Goal: Navigation & Orientation: Find specific page/section

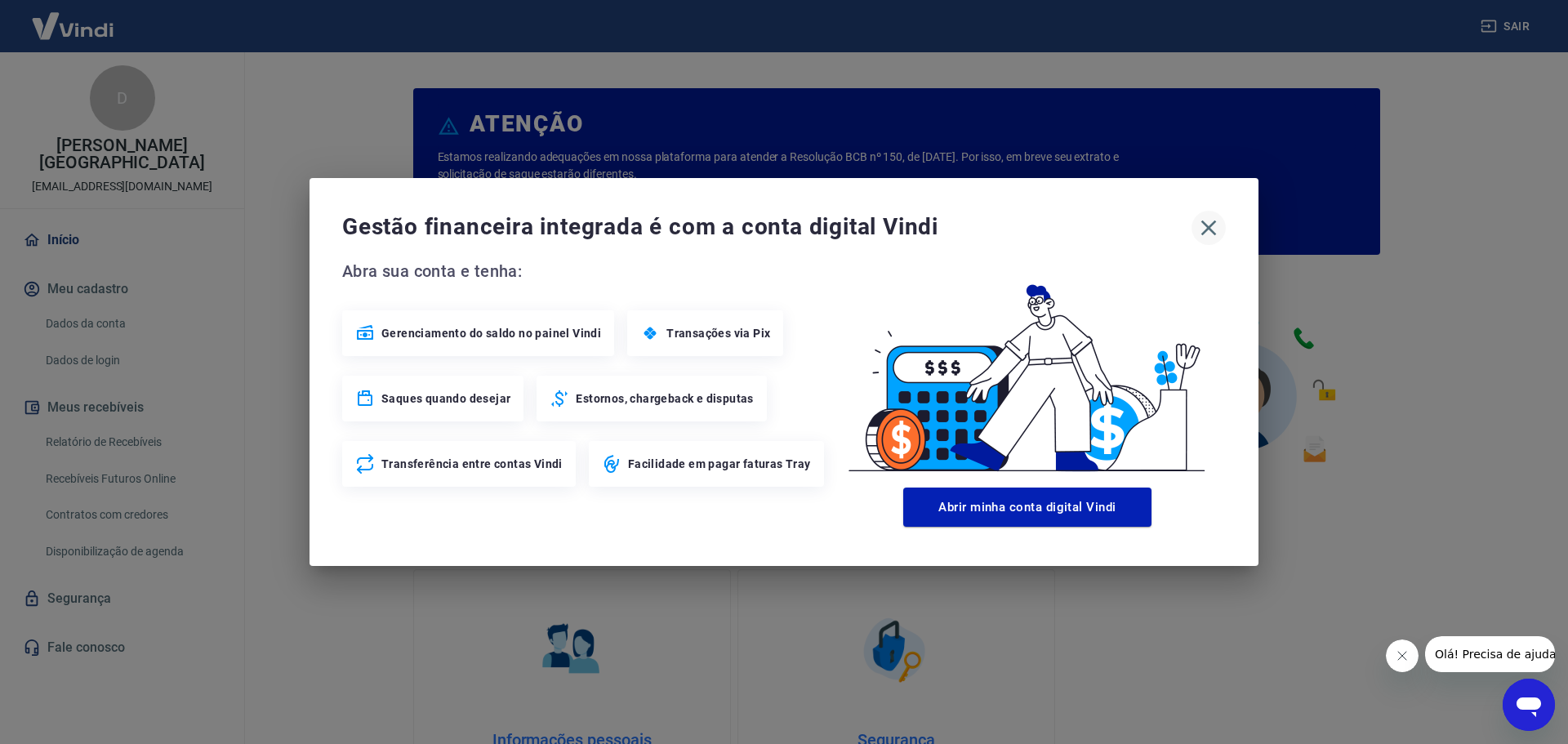
click at [1207, 225] on icon "button" at bounding box center [1210, 228] width 16 height 16
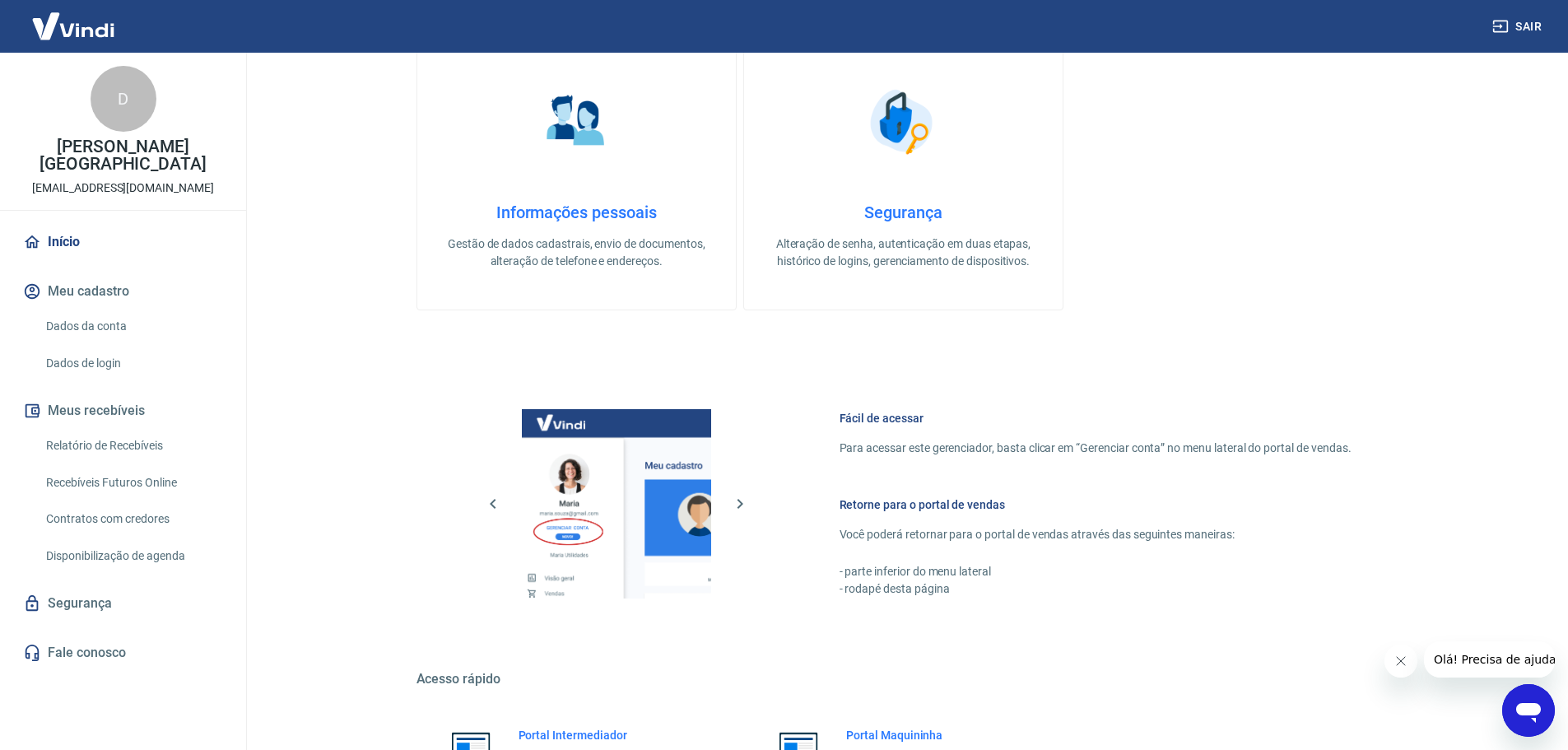
scroll to position [576, 0]
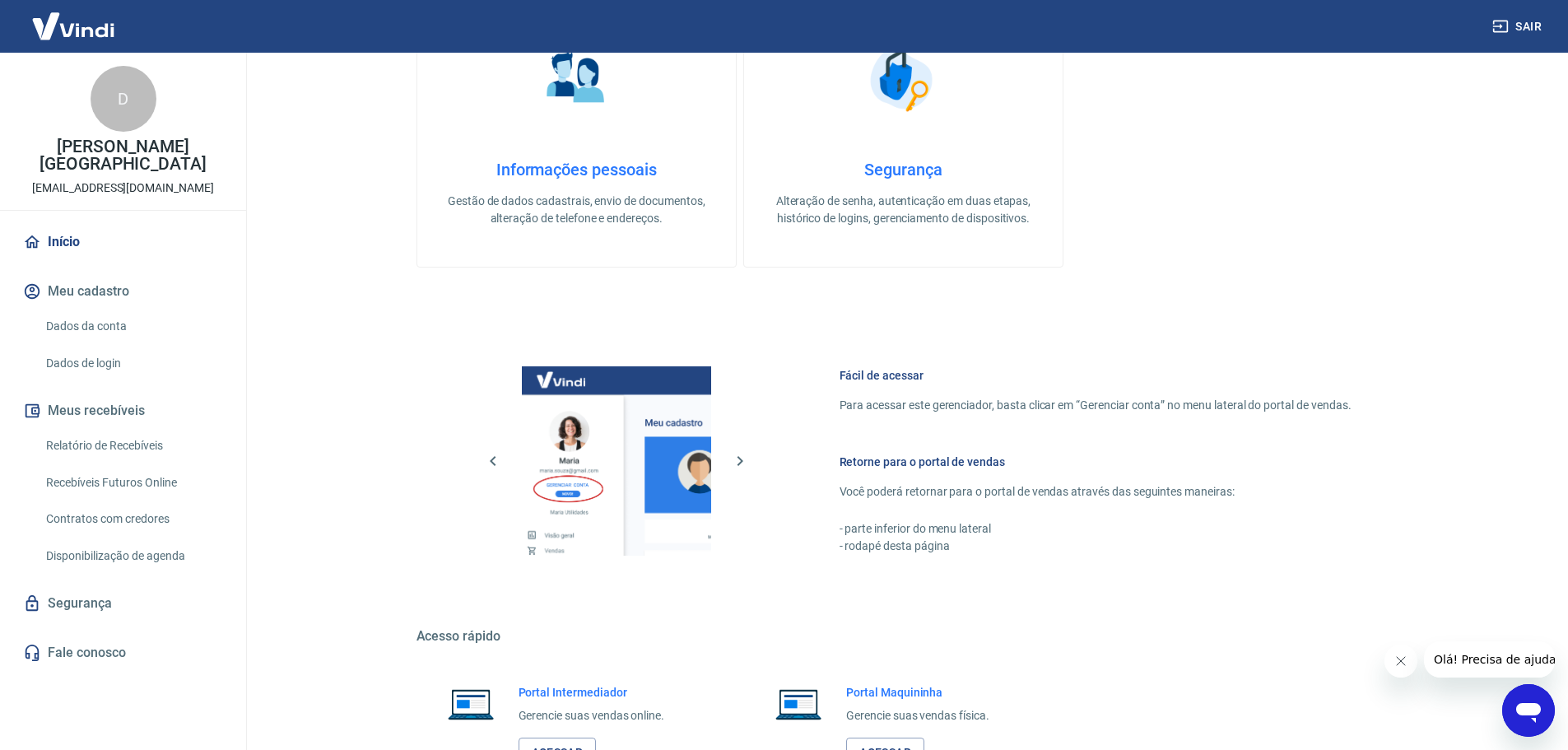
click at [85, 227] on link "Início" at bounding box center [123, 242] width 206 height 36
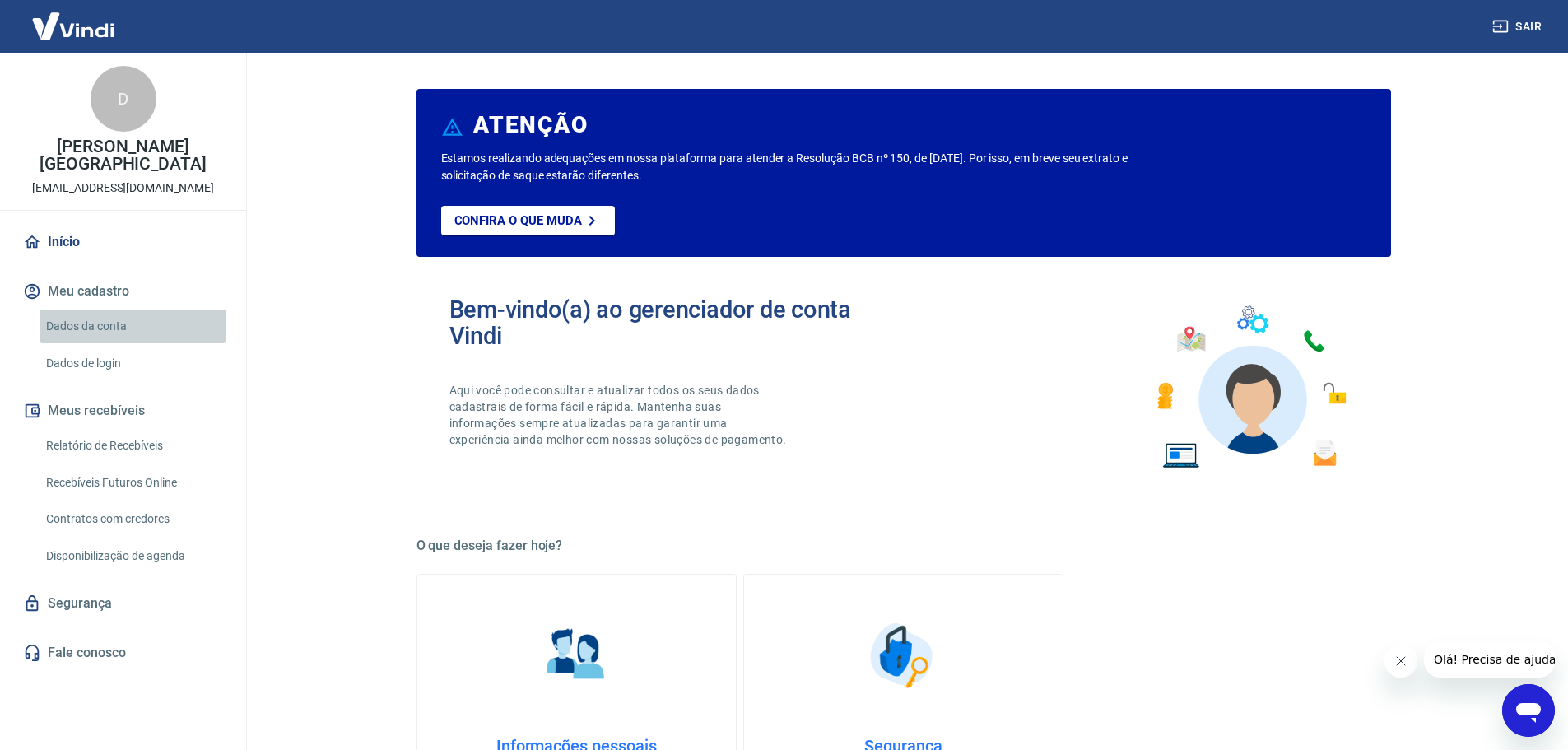
click at [146, 311] on link "Dados da conta" at bounding box center [133, 326] width 187 height 33
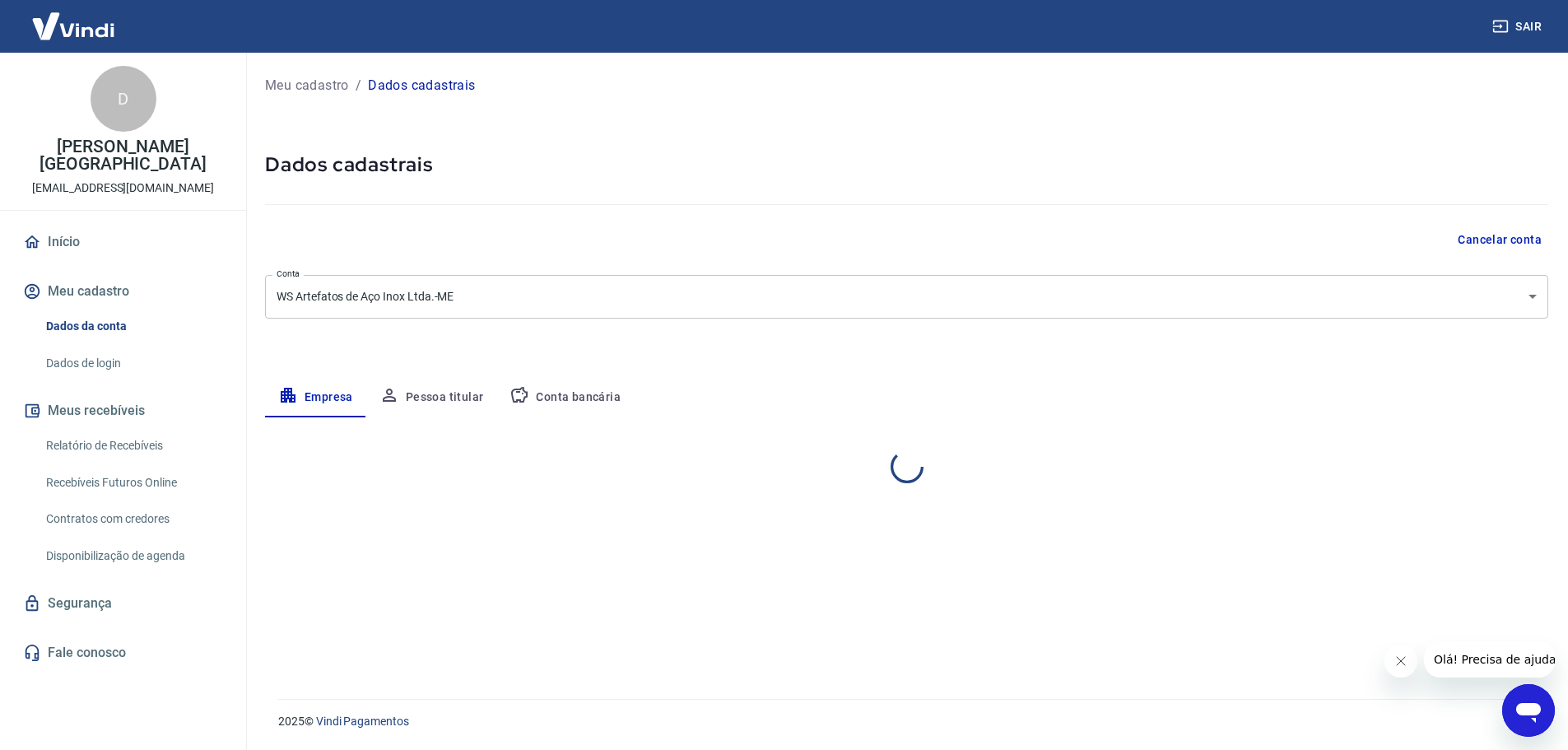
select select "SP"
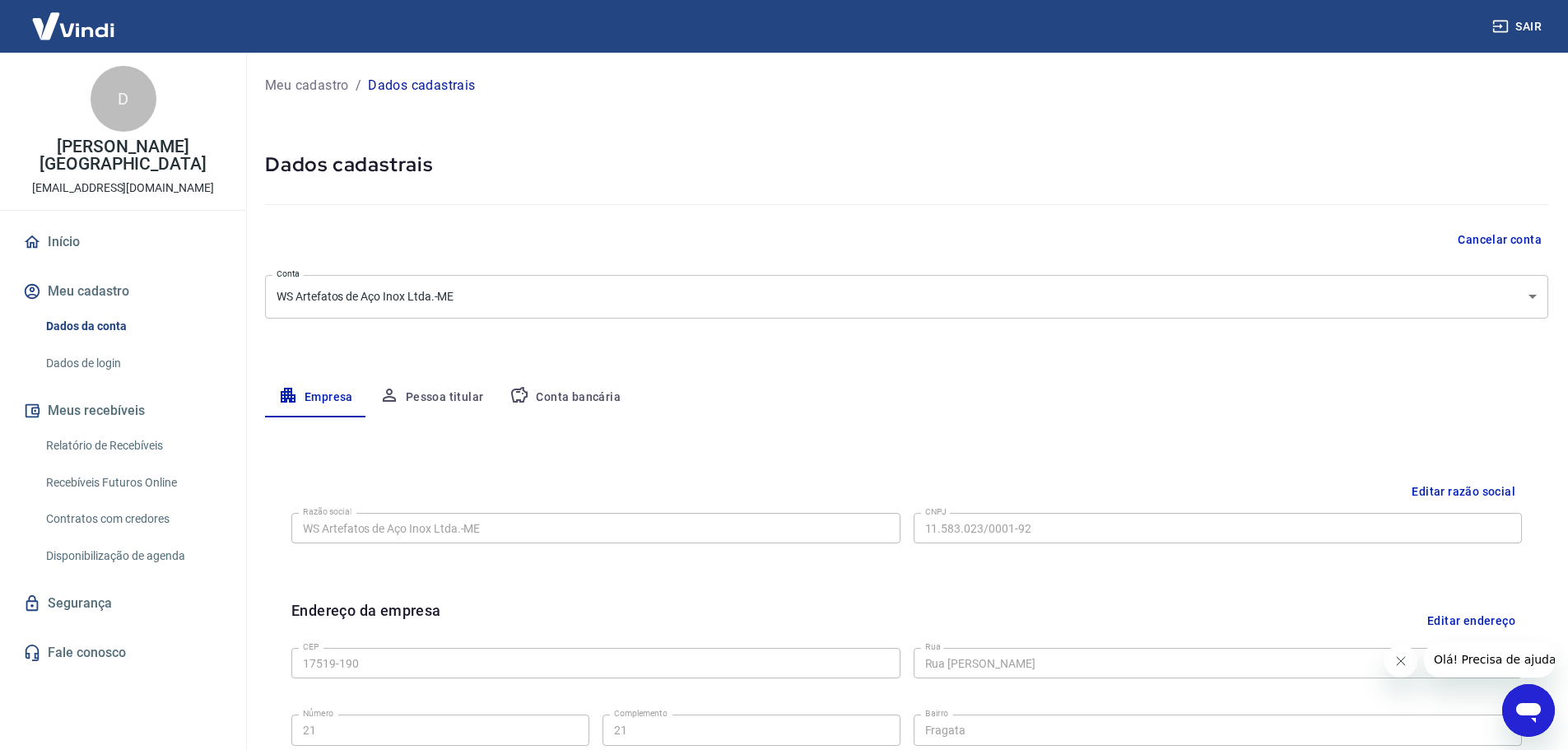
click at [140, 346] on link "Dados de login" at bounding box center [133, 363] width 187 height 33
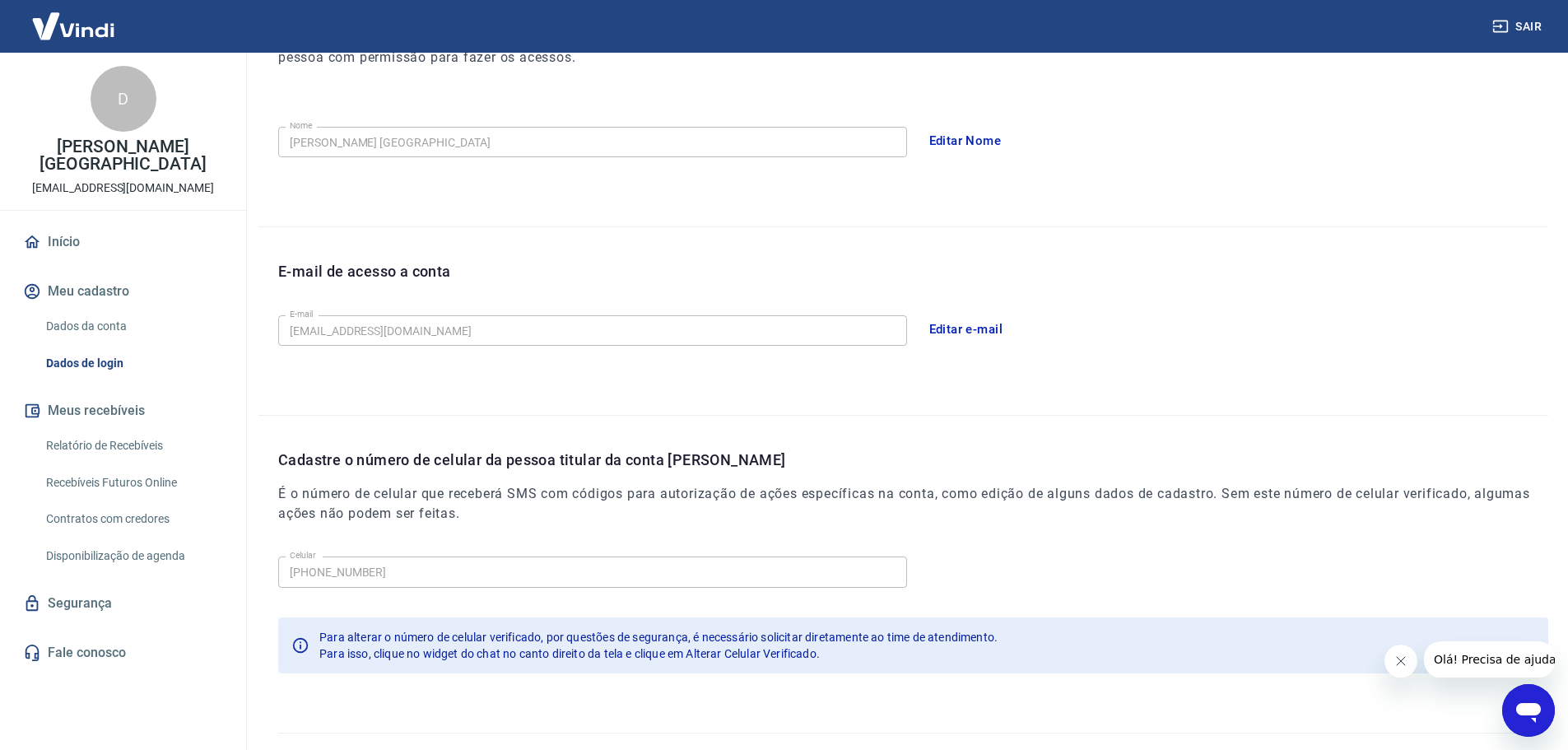
scroll to position [305, 0]
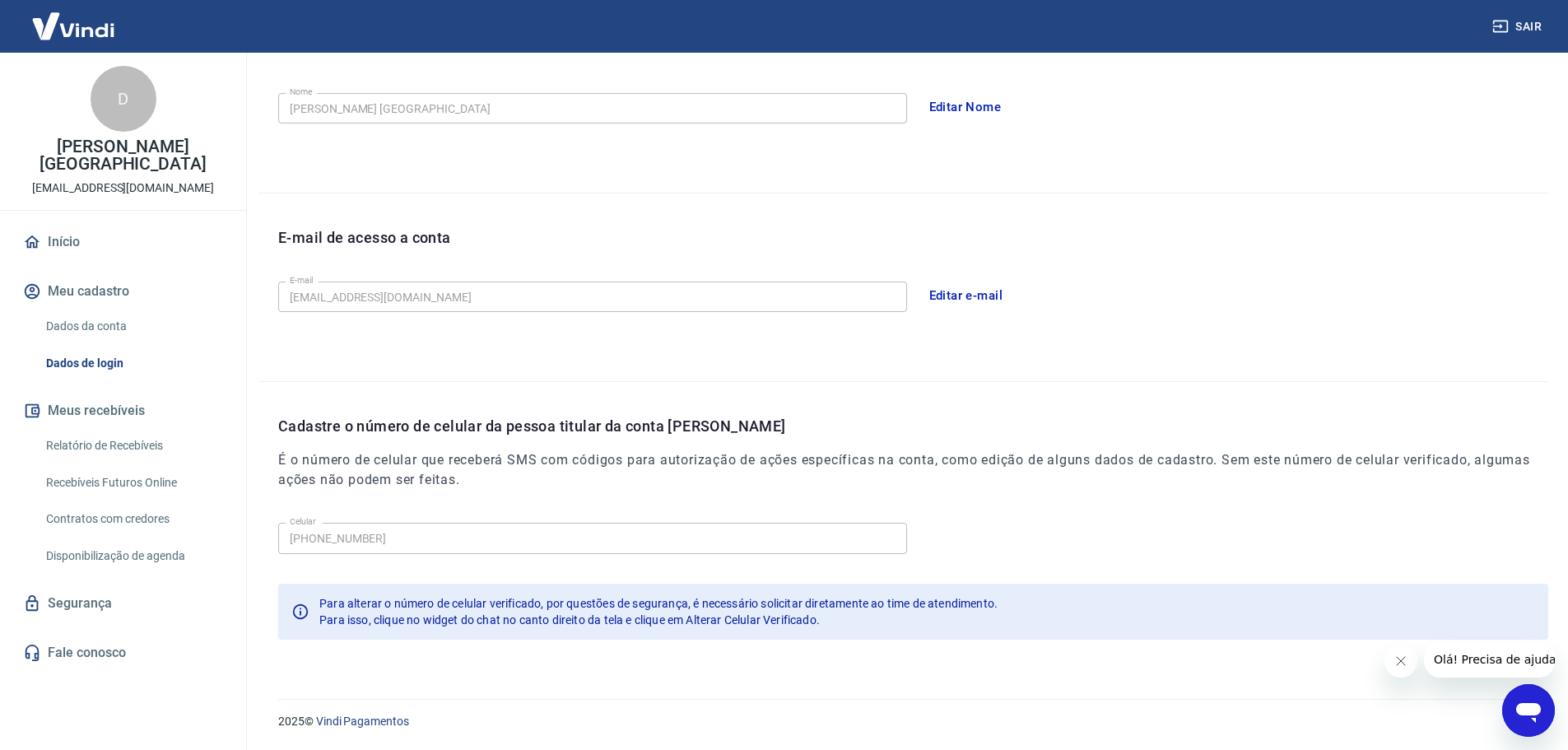
click at [135, 431] on link "Relatório de Recebíveis" at bounding box center [133, 445] width 187 height 33
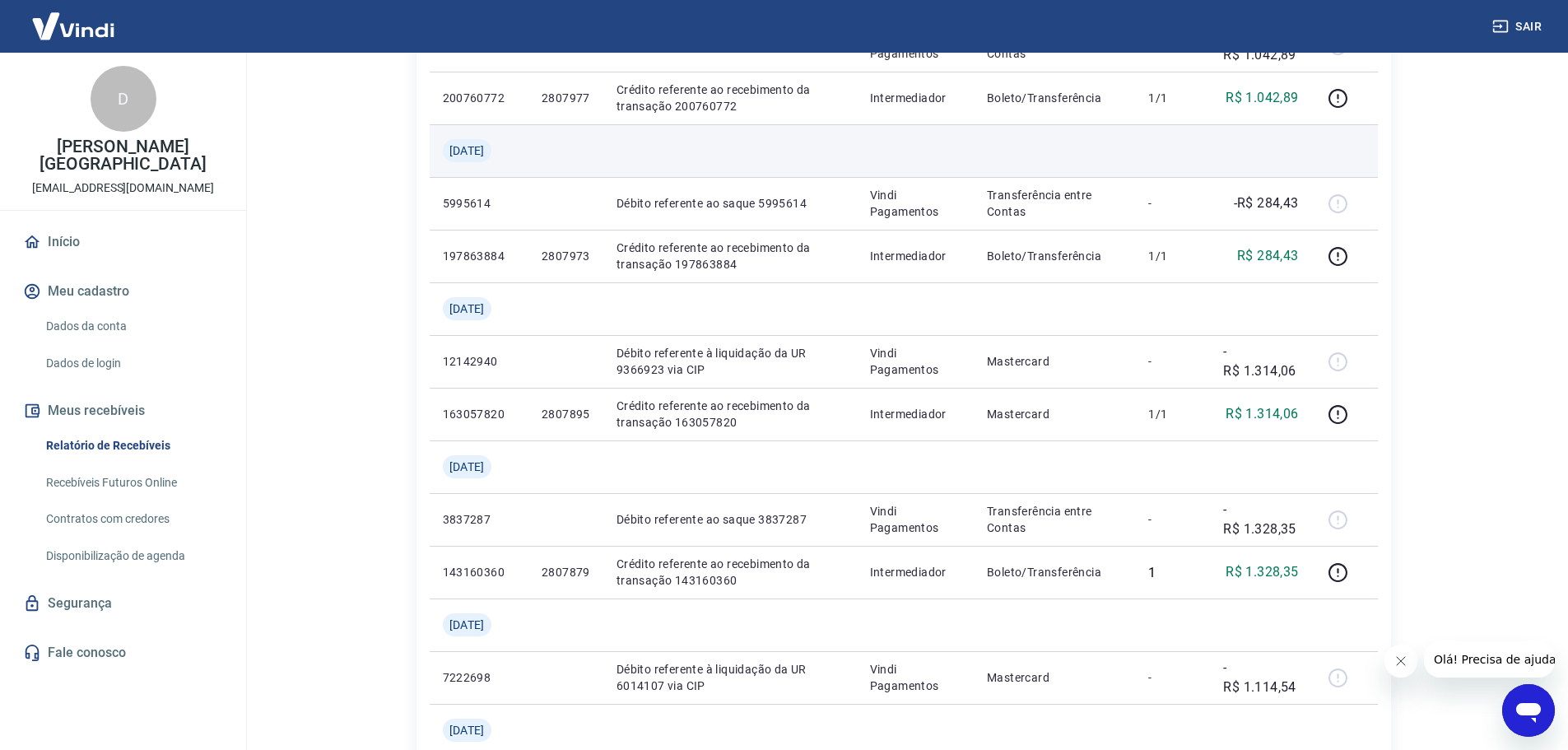
scroll to position [412, 0]
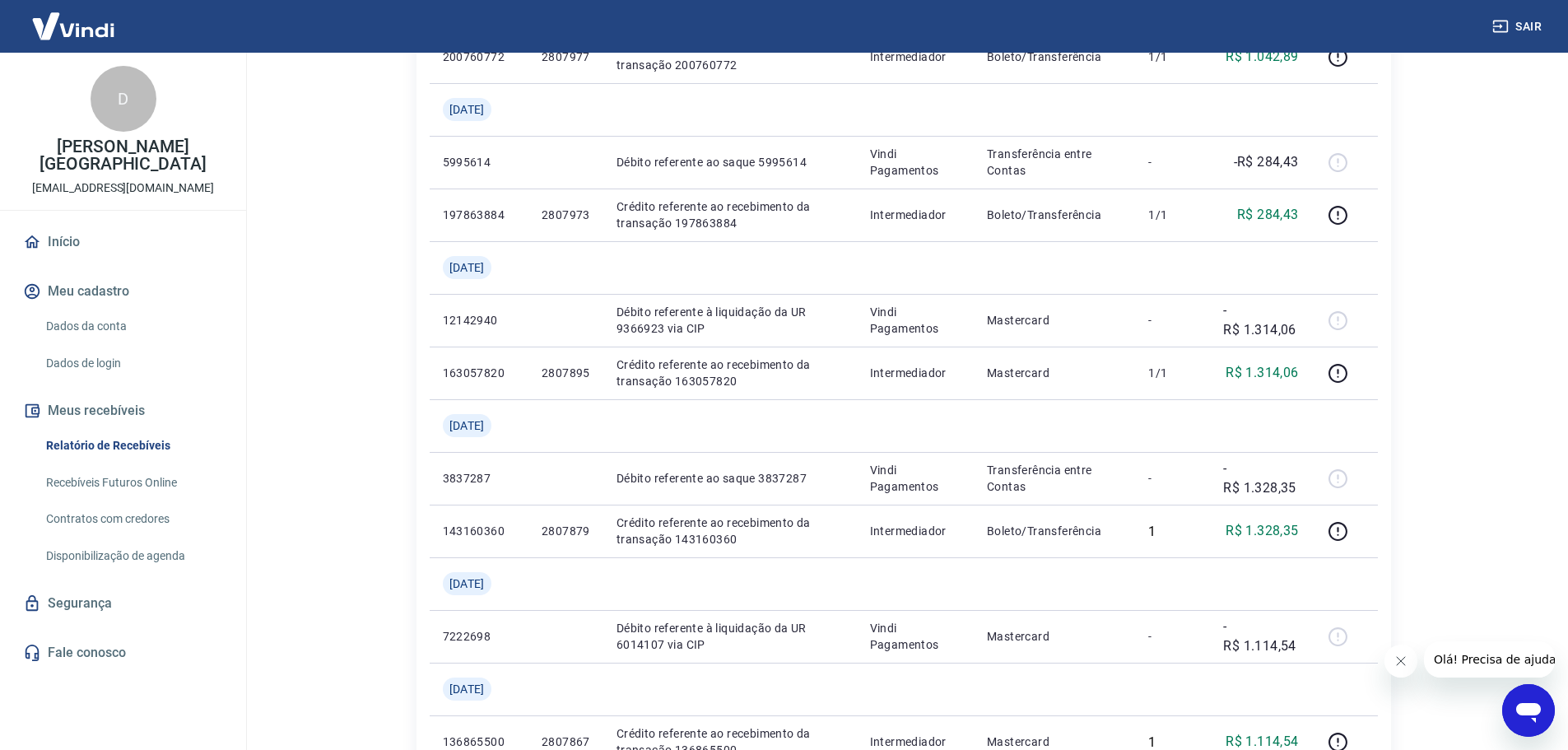
click at [131, 468] on link "Recebíveis Futuros Online" at bounding box center [133, 483] width 187 height 33
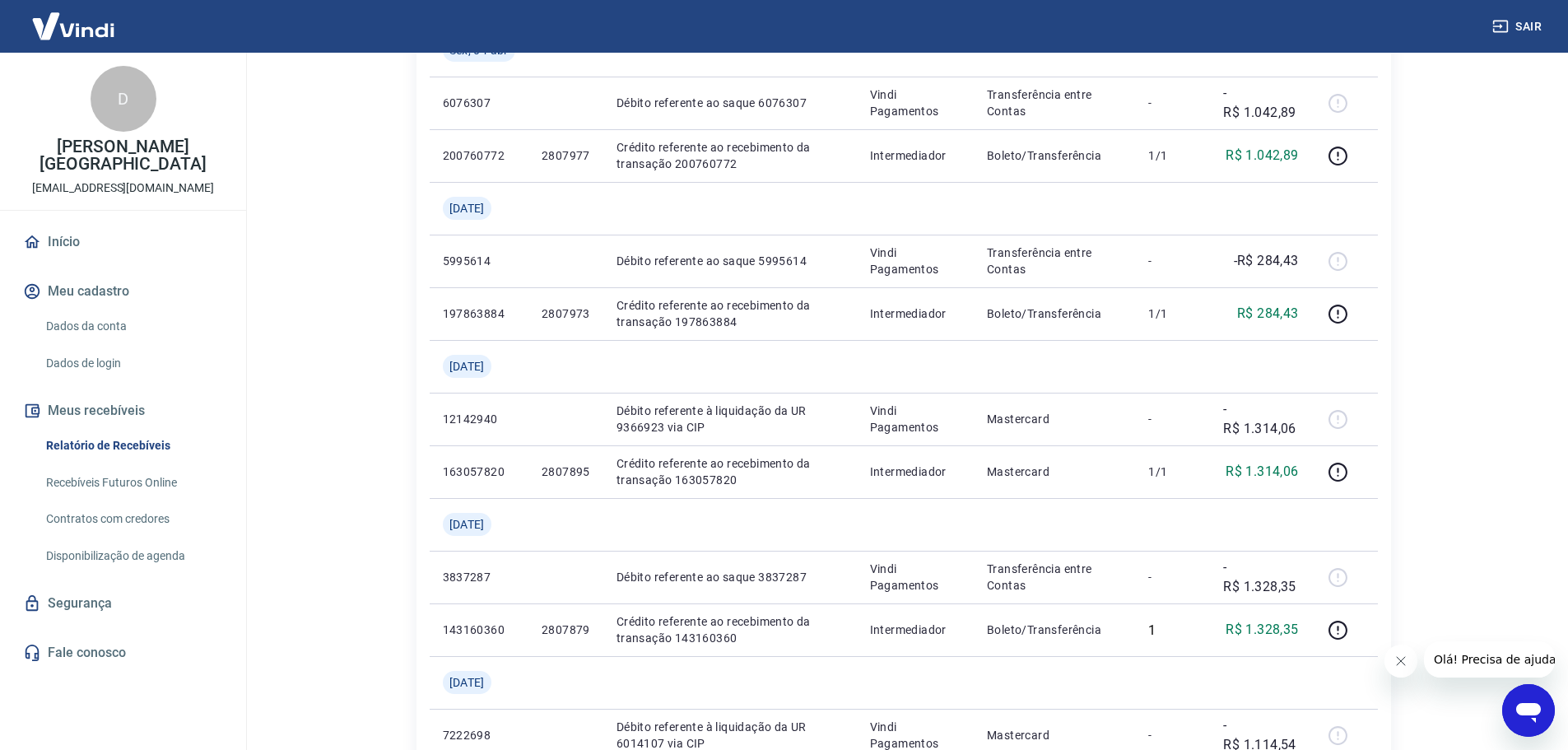
scroll to position [0, 0]
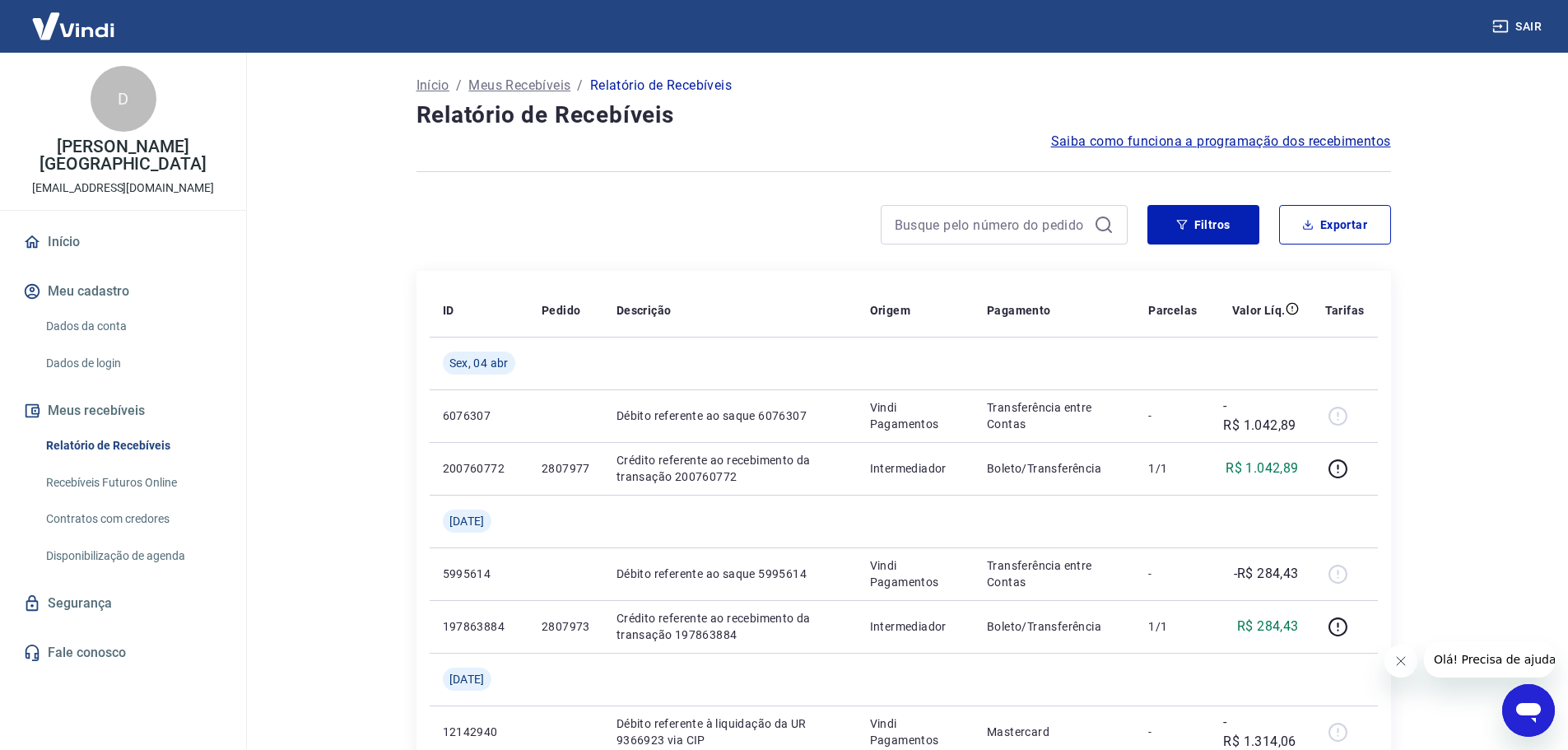
click at [59, 34] on img at bounding box center [73, 26] width 107 height 50
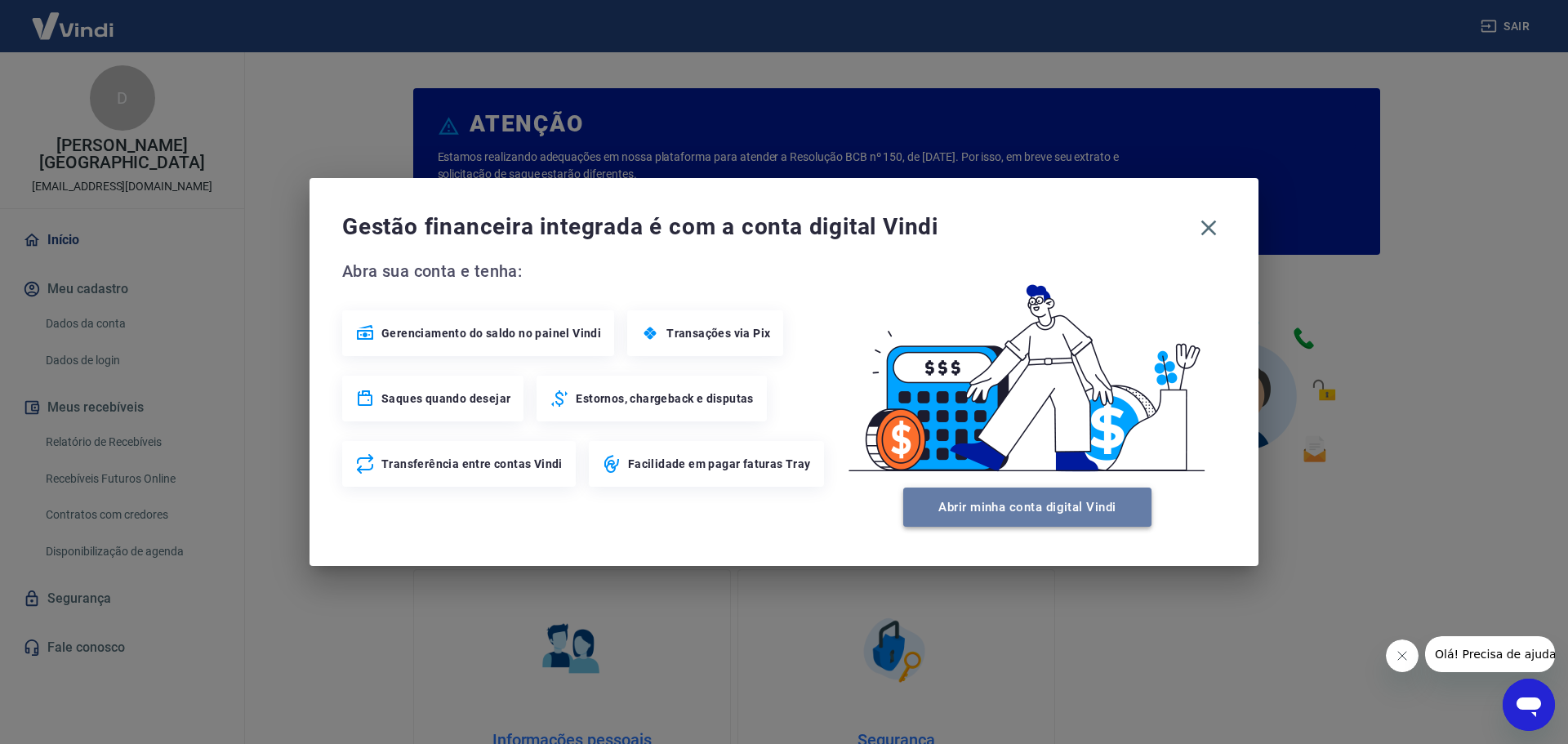
click at [1030, 518] on button "Abrir minha conta digital Vindi" at bounding box center [1027, 507] width 249 height 39
click at [1208, 224] on div "Gestão financeira integrada é com a conta digital Vindi" at bounding box center [784, 227] width 884 height 34
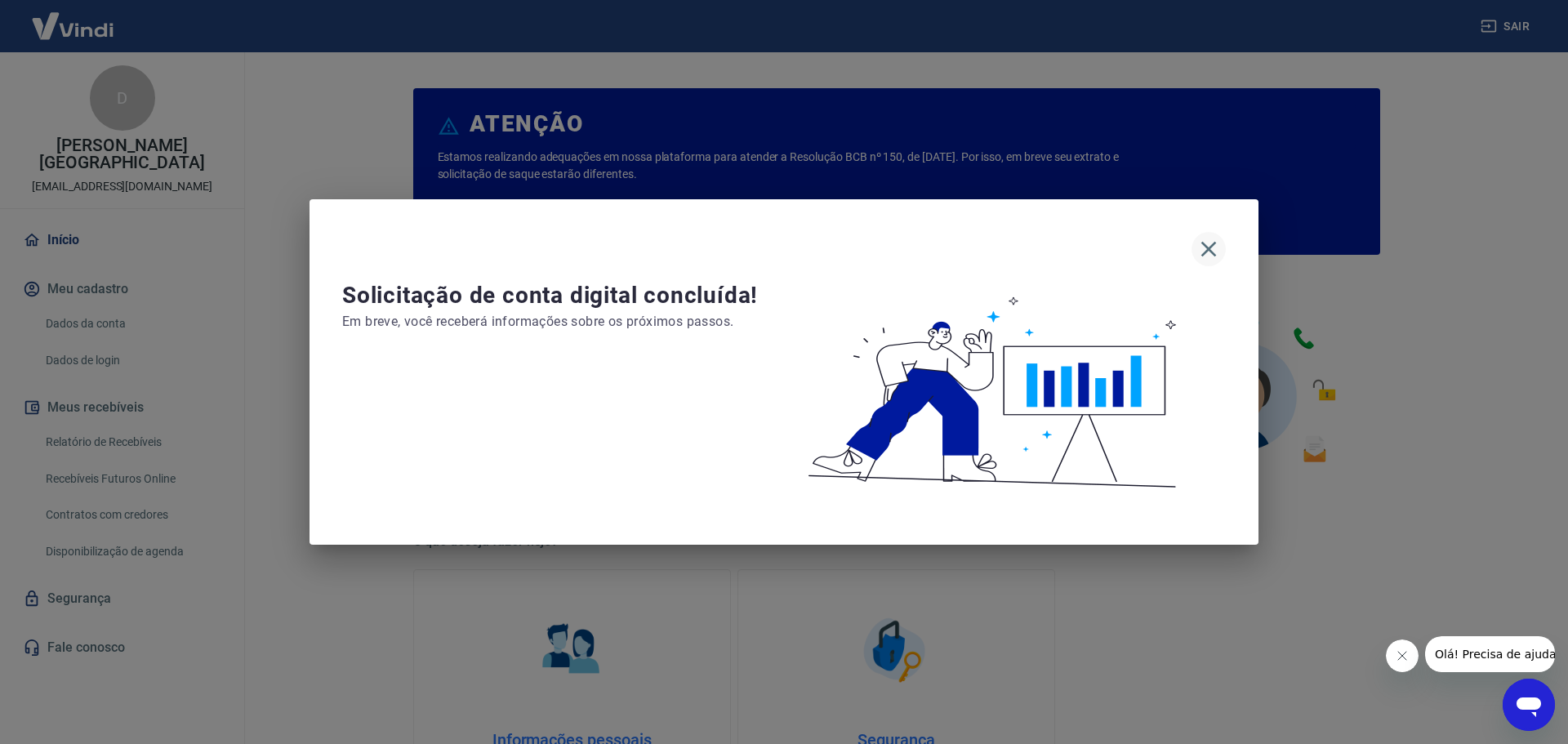
click at [1202, 249] on icon "button" at bounding box center [1209, 249] width 26 height 26
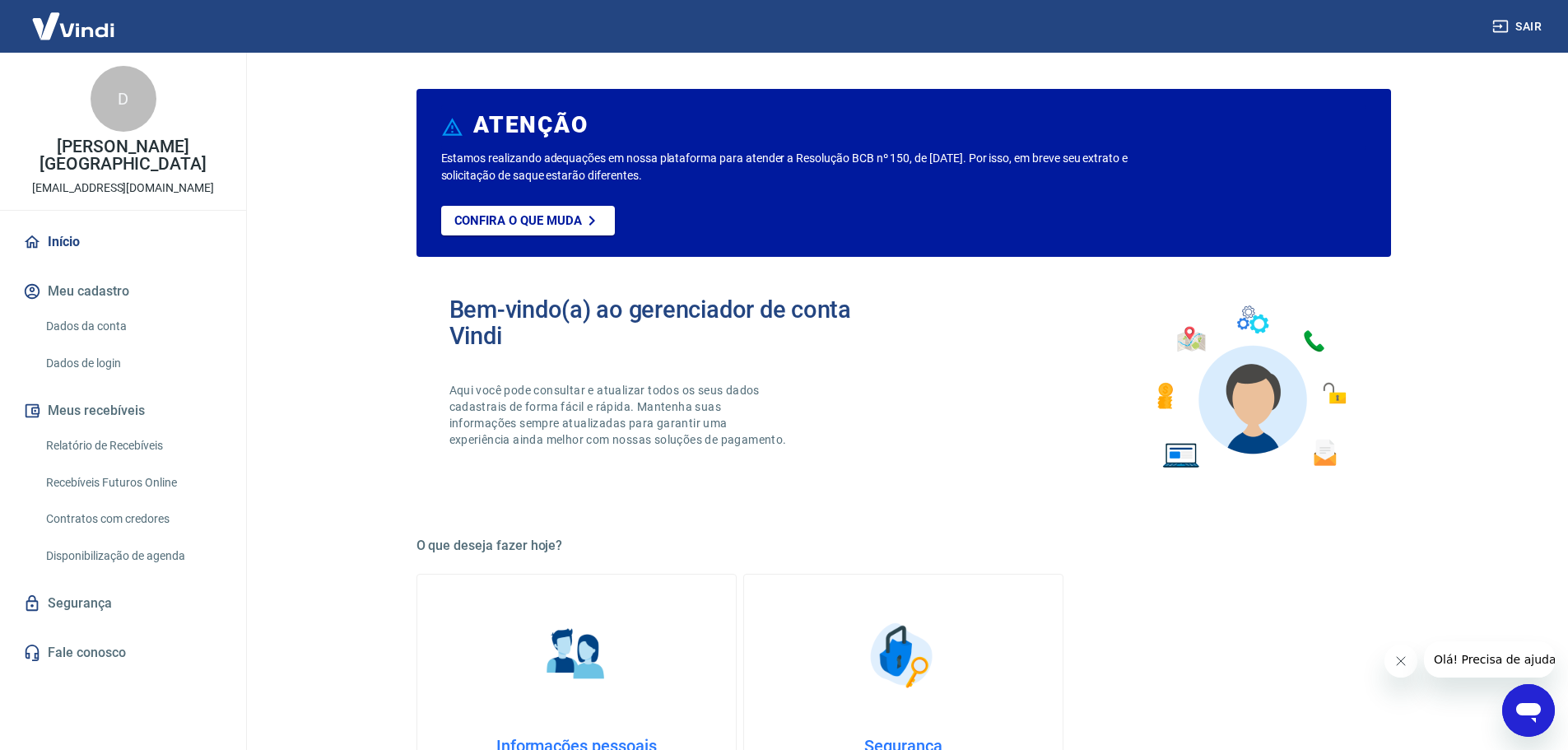
click at [111, 635] on link "Fale conosco" at bounding box center [123, 653] width 206 height 36
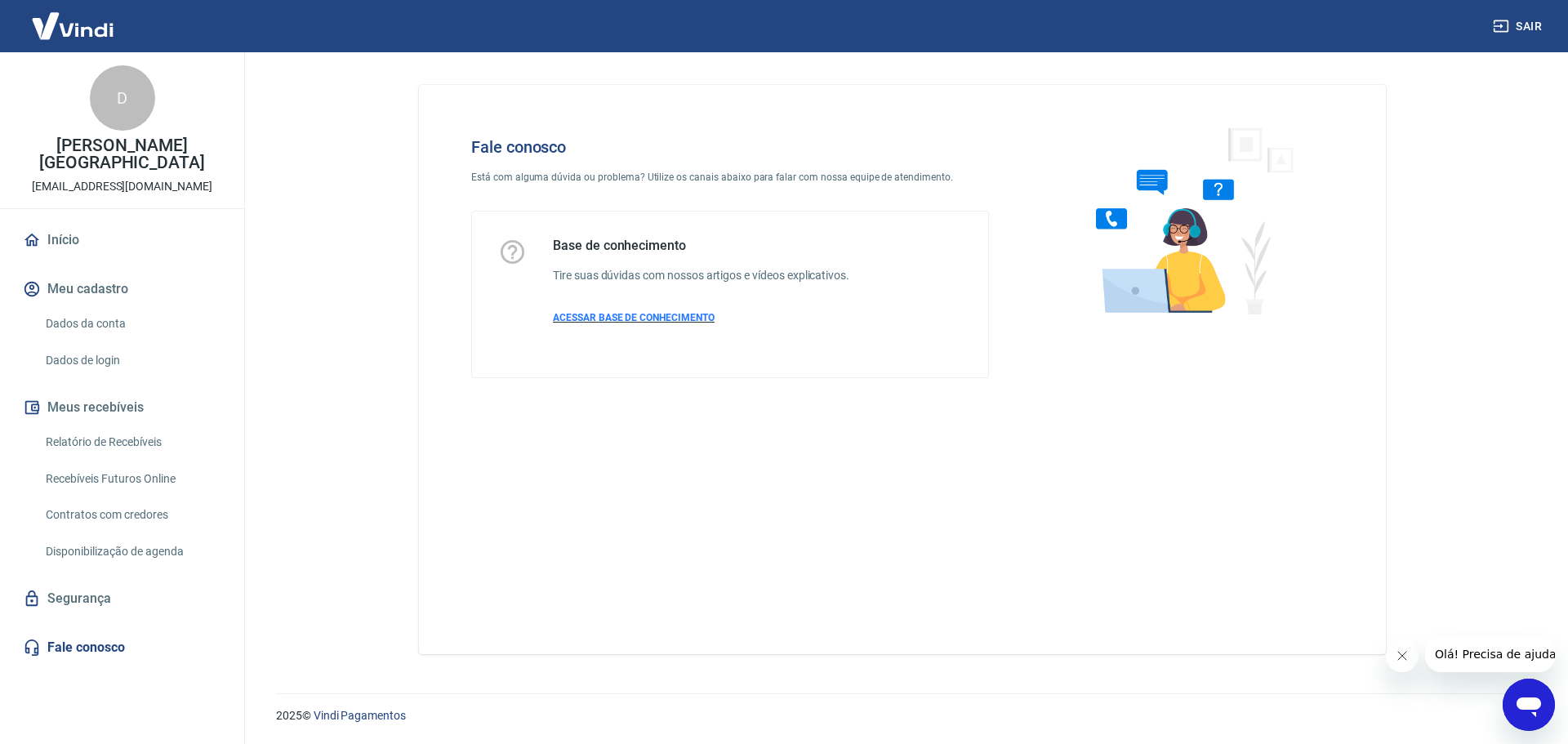
click at [657, 313] on span "ACESSAR BASE DE CONHECIMENTO" at bounding box center [634, 318] width 162 height 12
click at [113, 583] on link "Segurança" at bounding box center [122, 598] width 205 height 36
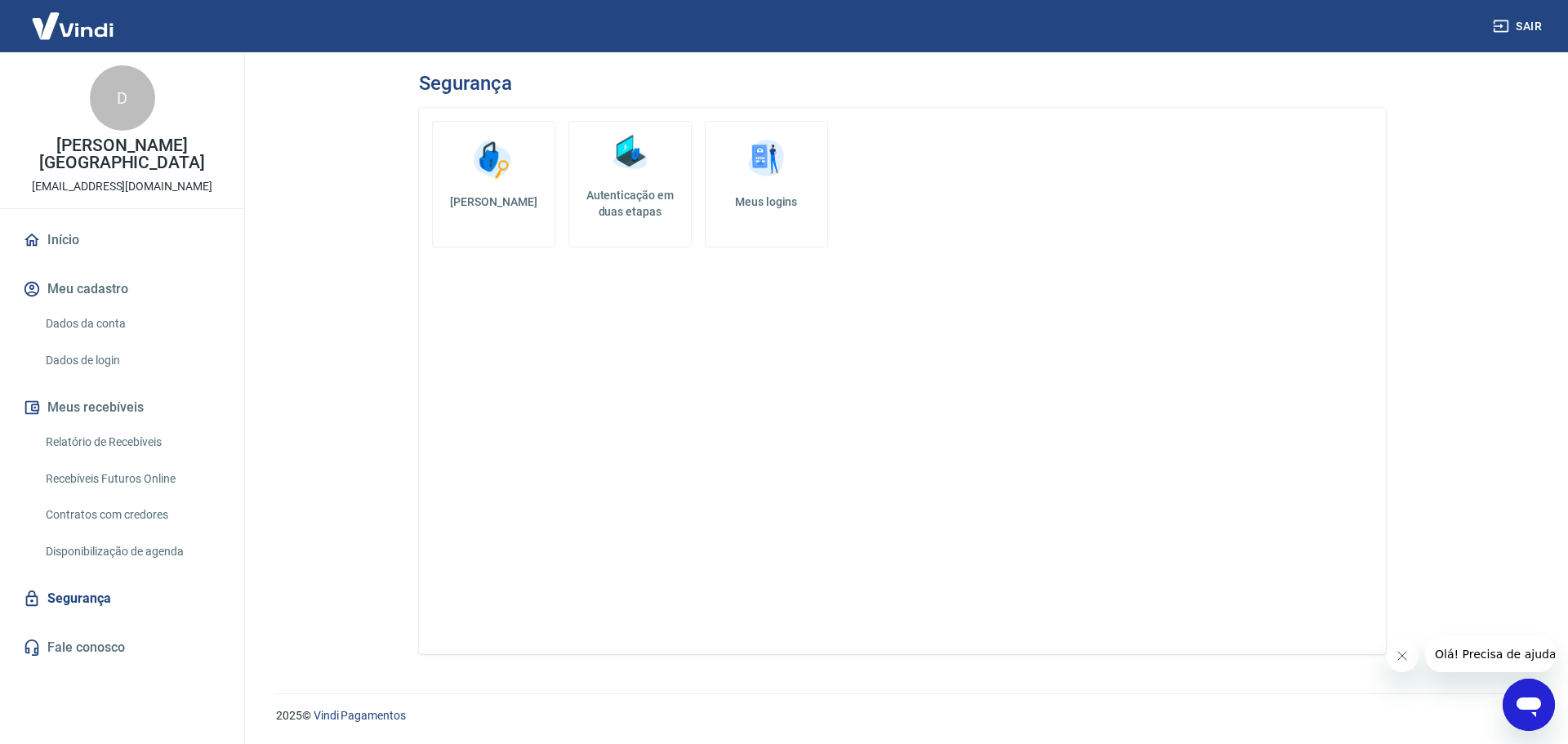
click at [77, 239] on link "Início" at bounding box center [122, 240] width 205 height 36
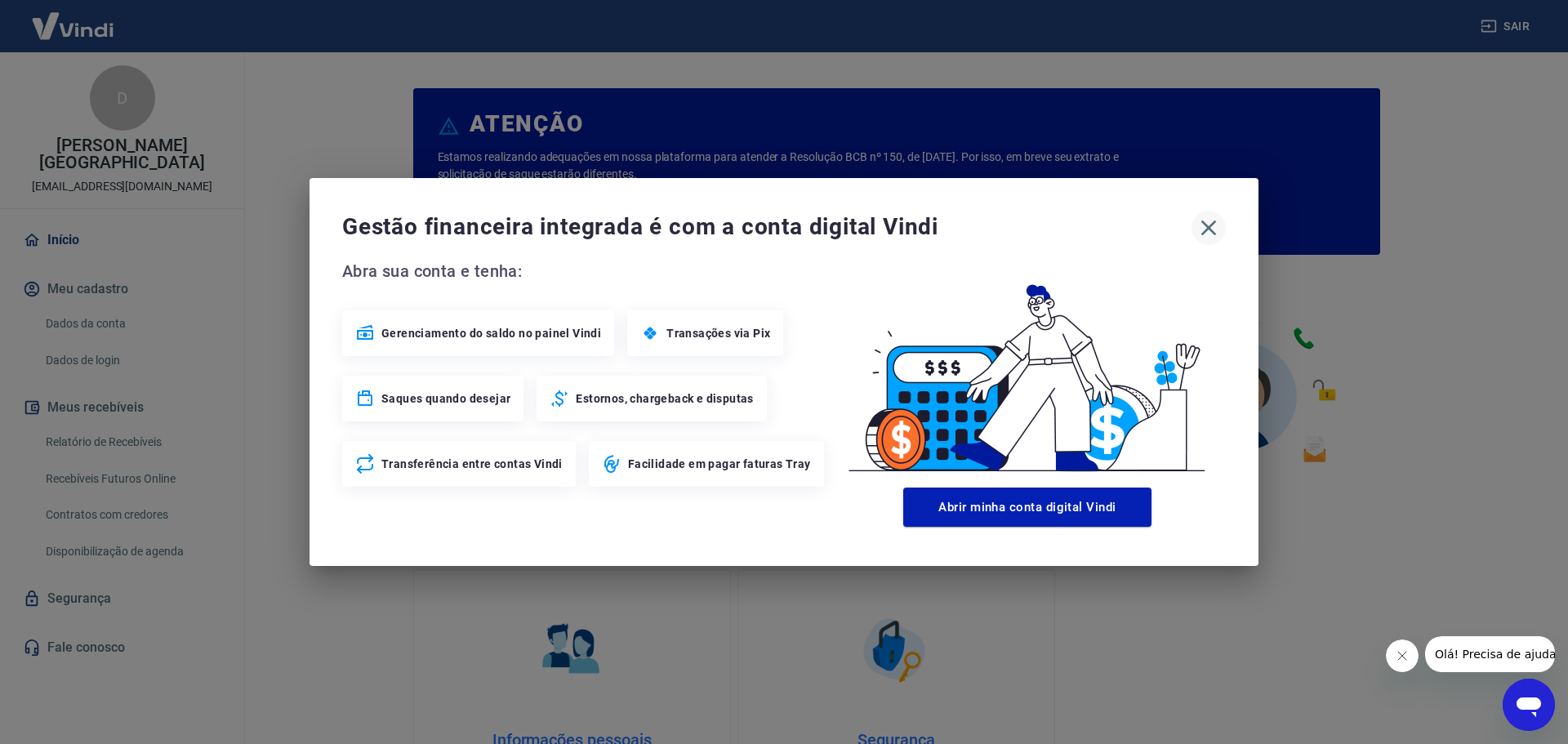
drag, startPoint x: 1204, startPoint y: 215, endPoint x: 1208, endPoint y: 229, distance: 14.6
click at [1206, 218] on button "button" at bounding box center [1209, 227] width 34 height 34
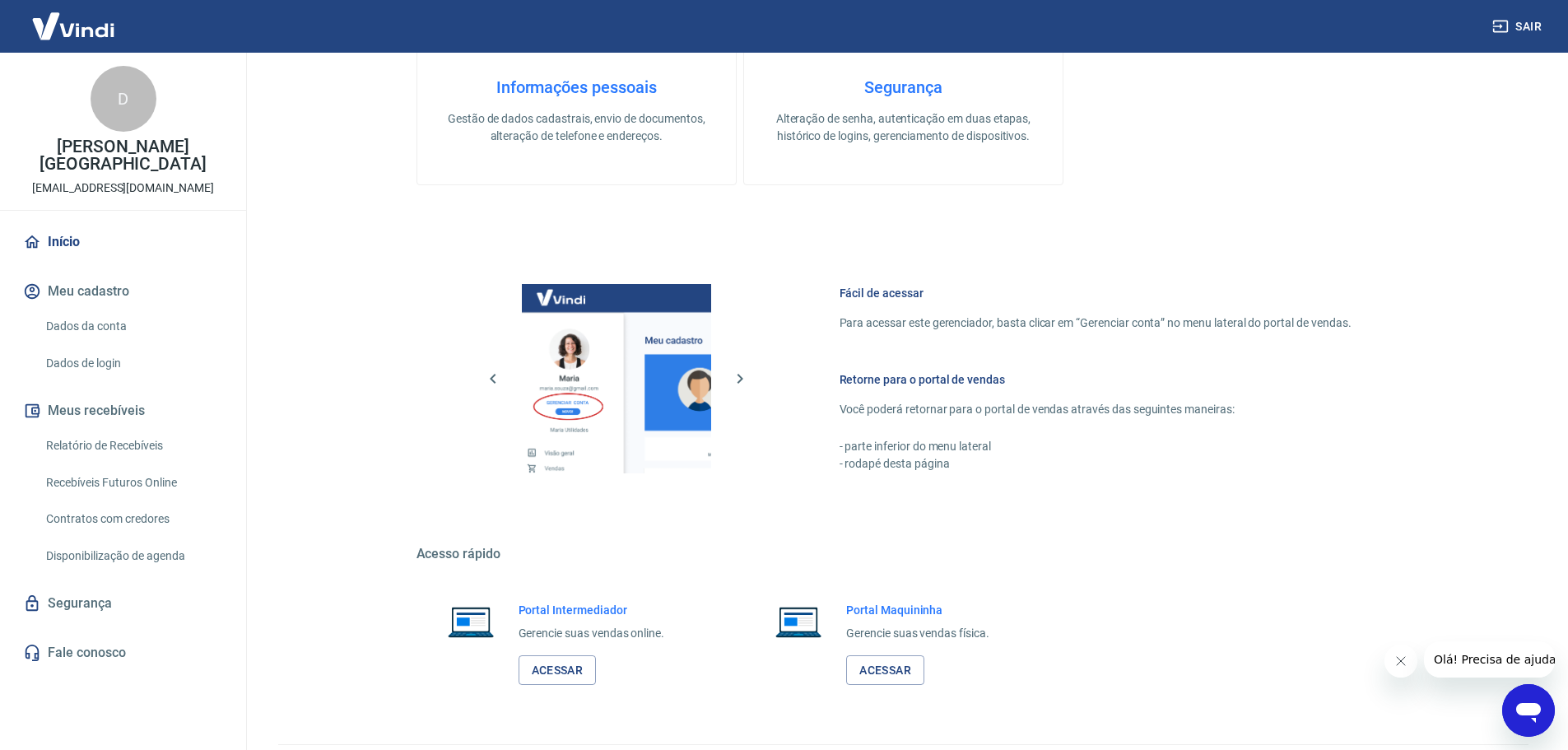
scroll to position [704, 0]
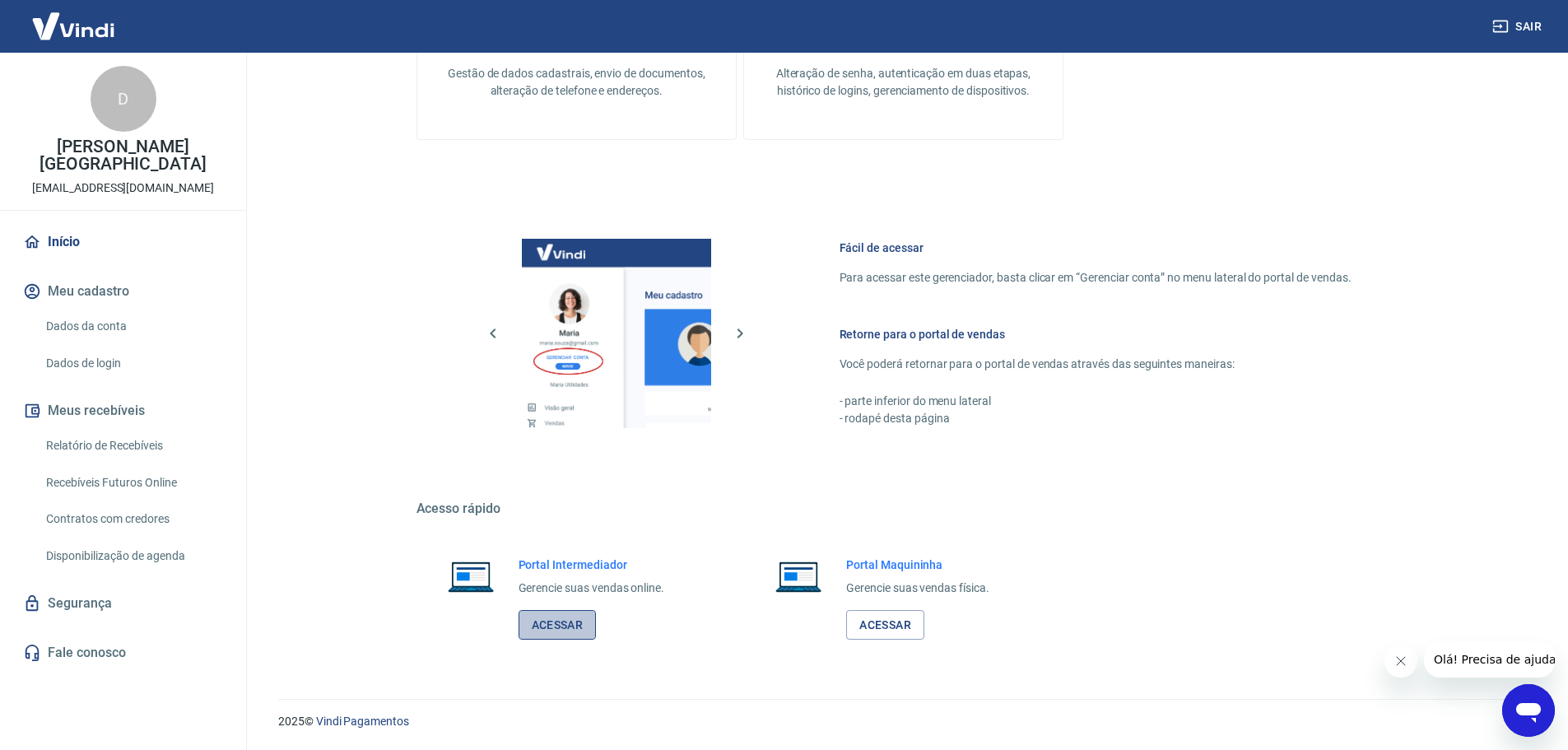
click at [568, 623] on link "Acessar" at bounding box center [557, 624] width 79 height 30
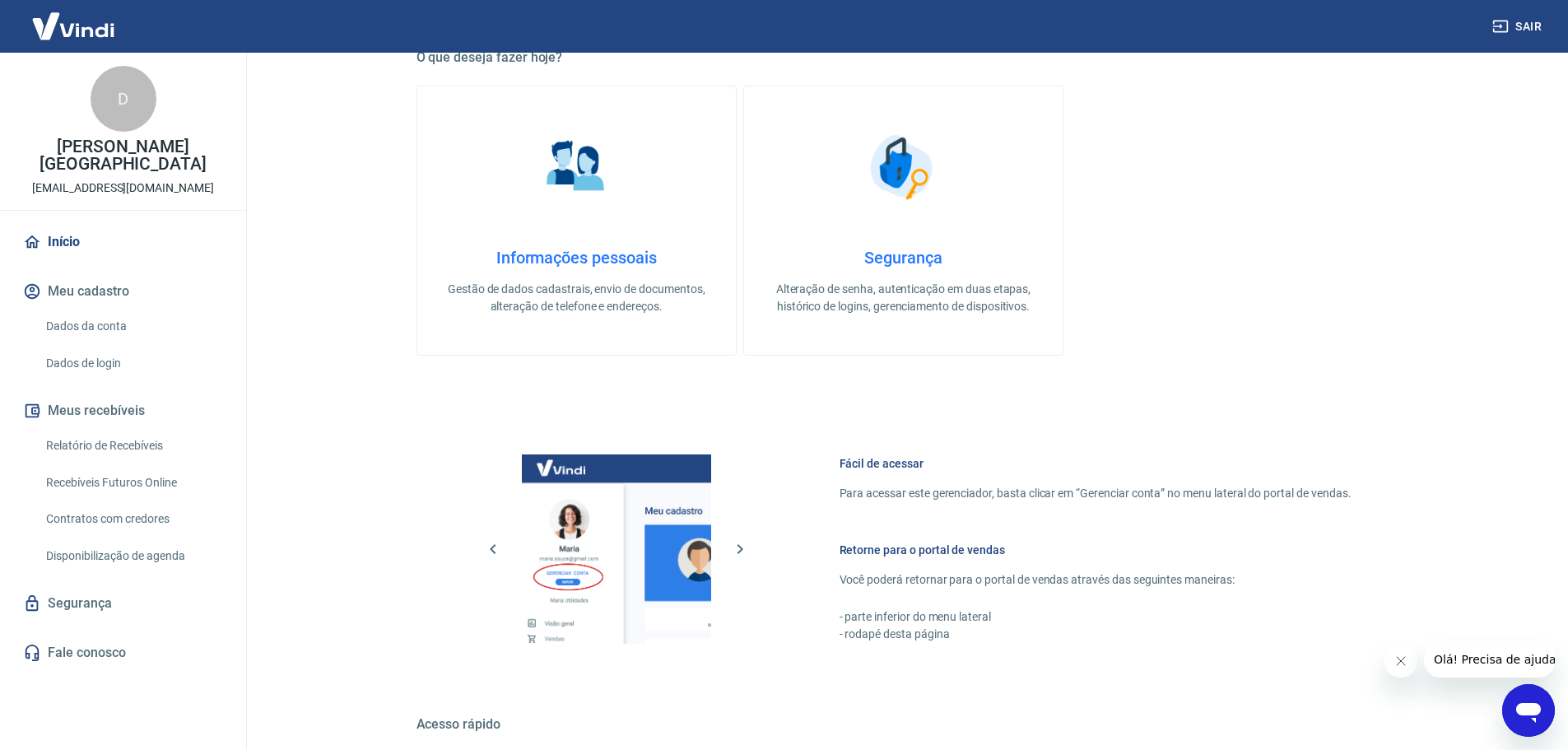
scroll to position [292, 0]
